Goal: Transaction & Acquisition: Purchase product/service

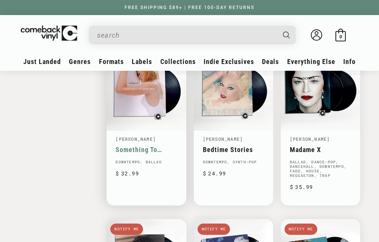
scroll to position [1043, 0]
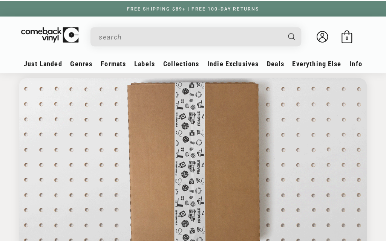
scroll to position [31, 0]
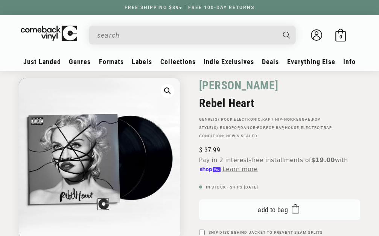
click at [262, 213] on span "Add to bag" at bounding box center [273, 210] width 30 height 8
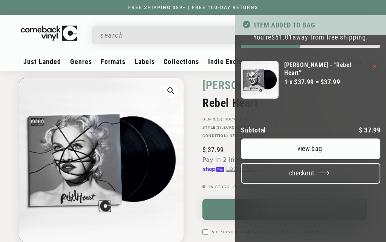
click at [313, 163] on button "Checkout" at bounding box center [310, 173] width 139 height 21
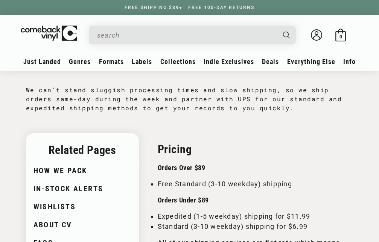
scroll to position [77, 0]
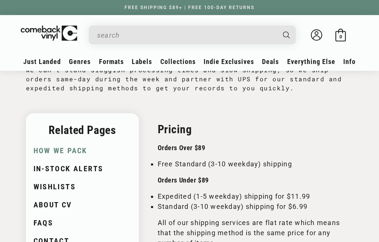
click at [64, 152] on link "How We Pack" at bounding box center [82, 150] width 96 height 11
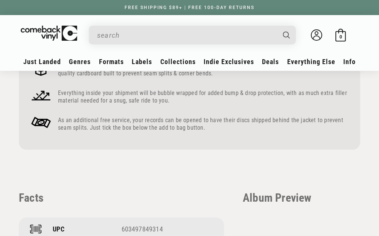
scroll to position [615, 0]
